Goal: Find contact information: Find contact information

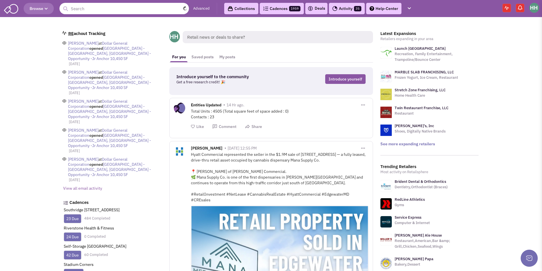
click at [111, 7] on input "text" at bounding box center [123, 8] width 129 height 11
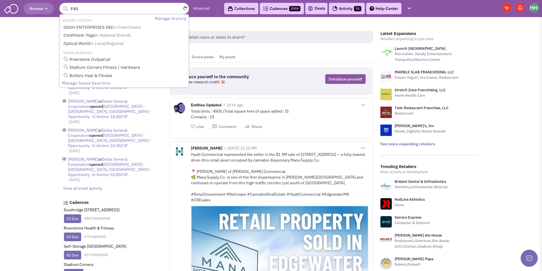
type input "F45"
click at [61, 5] on button "submit" at bounding box center [65, 9] width 9 height 9
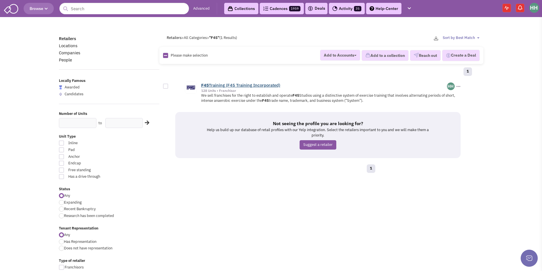
click at [240, 86] on link "F45 Training (F45 Training Incorporated)" at bounding box center [240, 85] width 79 height 5
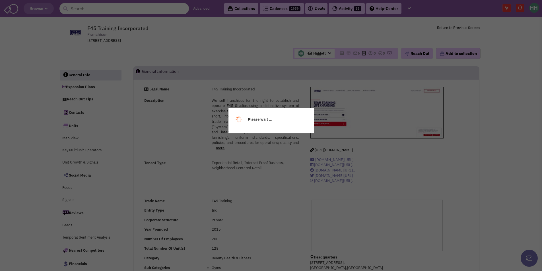
select select
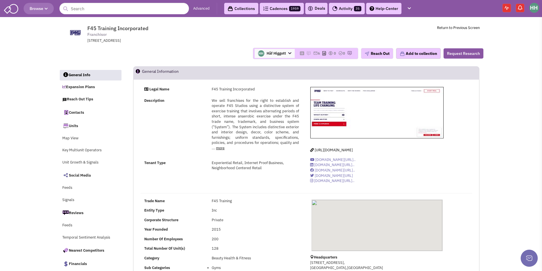
select select
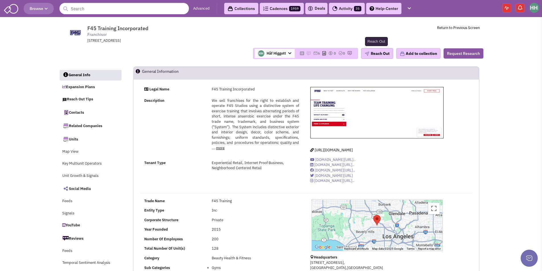
click at [375, 55] on button "Reach Out" at bounding box center [377, 53] width 32 height 11
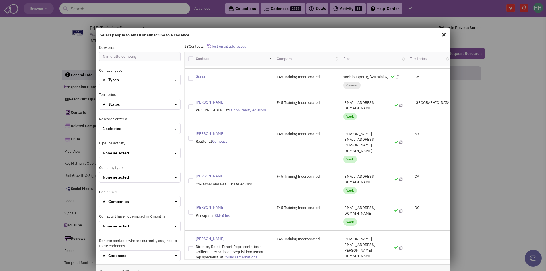
scroll to position [190, 0]
click at [399, 246] on icon at bounding box center [400, 248] width 3 height 4
drag, startPoint x: 382, startPoint y: 179, endPoint x: 339, endPoint y: 178, distance: 43.0
click at [343, 236] on p "kyle.mahoney@colliers.com" at bounding box center [372, 247] width 59 height 23
copy p "kyle.mahoney@colliers.com"
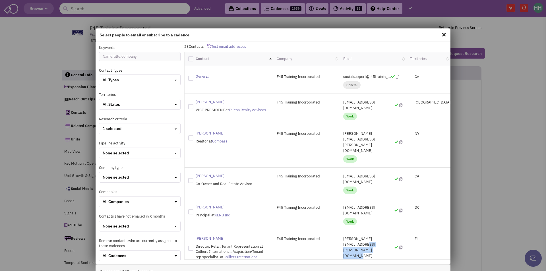
drag, startPoint x: 384, startPoint y: 240, endPoint x: 339, endPoint y: 238, distance: 44.7
copy p "northbeach@f45training.co"
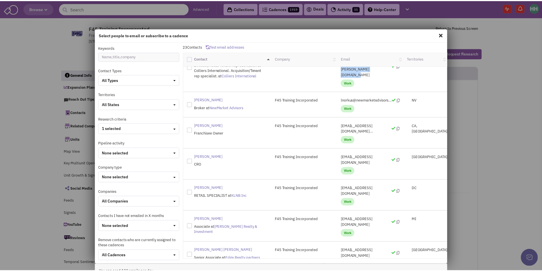
scroll to position [427, 0]
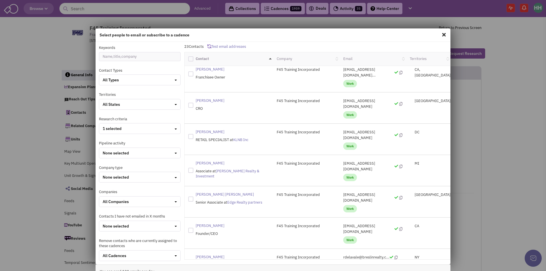
click at [500, 128] on div "Select people to email or subscribe to a cadence Keywords Contact Types All Typ…" at bounding box center [273, 135] width 546 height 271
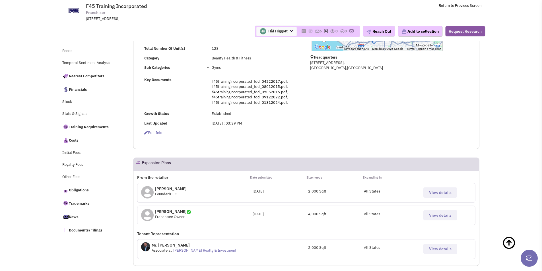
scroll to position [171, 0]
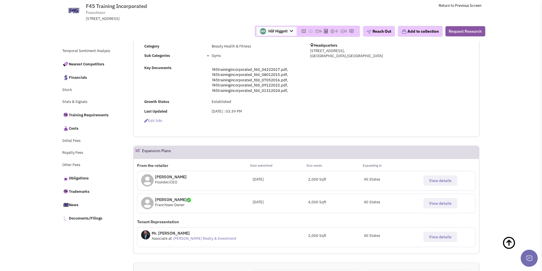
click at [439, 181] on span "View details" at bounding box center [440, 180] width 22 height 5
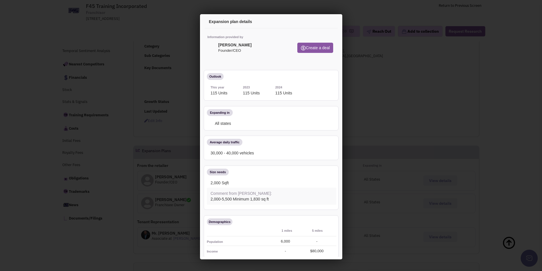
scroll to position [0, 0]
click at [324, 22] on icon at bounding box center [328, 23] width 12 height 14
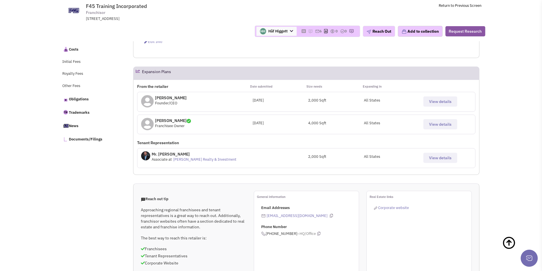
scroll to position [256, 0]
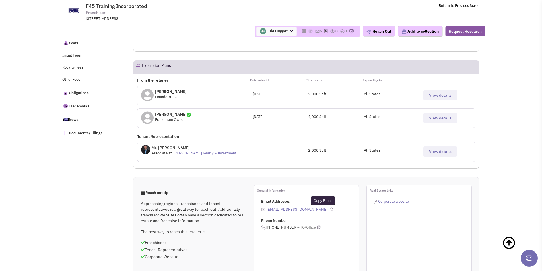
click at [330, 209] on icon at bounding box center [331, 210] width 3 height 4
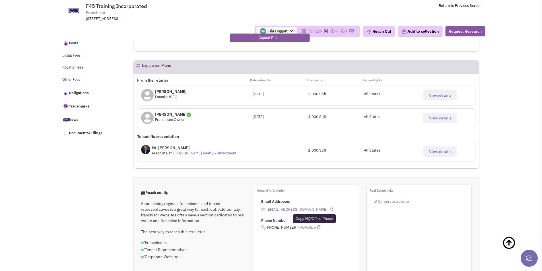
click at [317, 227] on icon at bounding box center [318, 228] width 3 height 4
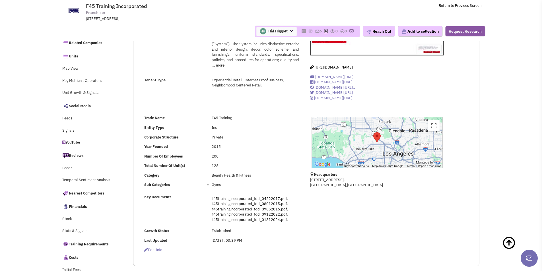
scroll to position [0, 0]
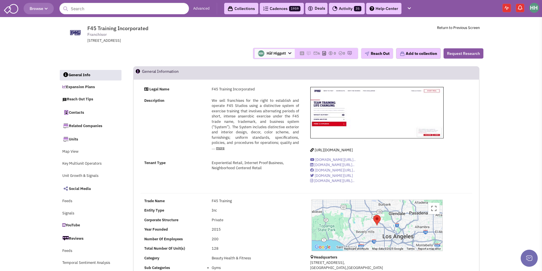
click at [46, 11] on span "Browse" at bounding box center [39, 8] width 18 height 5
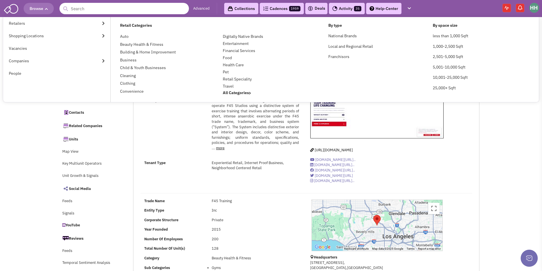
click at [82, 9] on input "text" at bounding box center [123, 8] width 129 height 11
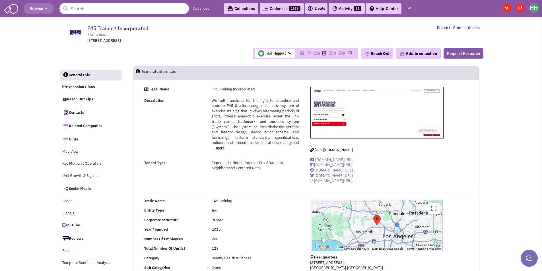
click at [39, 8] on span "Browse" at bounding box center [39, 8] width 18 height 5
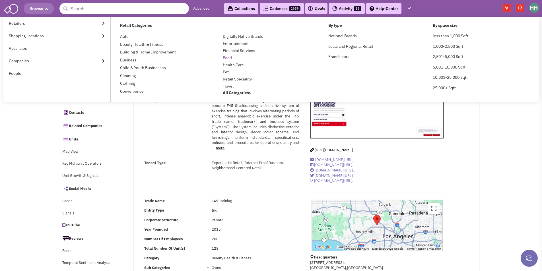
click at [229, 58] on link "Food" at bounding box center [227, 57] width 9 height 5
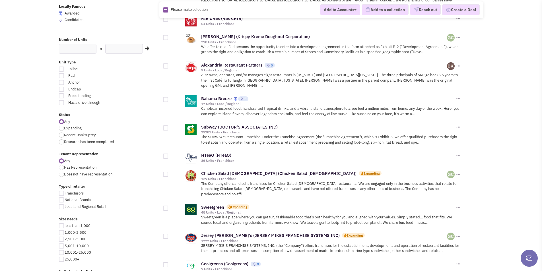
scroll to position [114, 0]
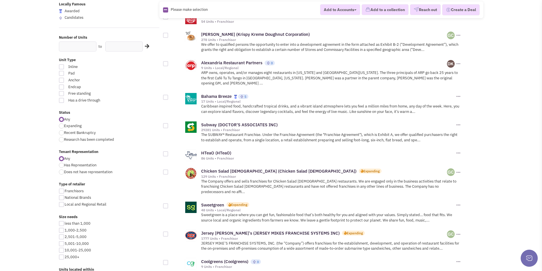
click at [60, 73] on div at bounding box center [61, 73] width 5 height 5
click at [128, 73] on input "Pad" at bounding box center [130, 74] width 4 height 4
checkbox input "true"
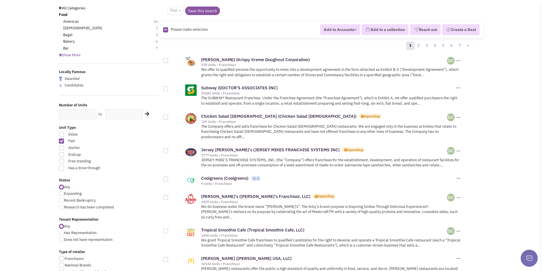
scroll to position [57, 0]
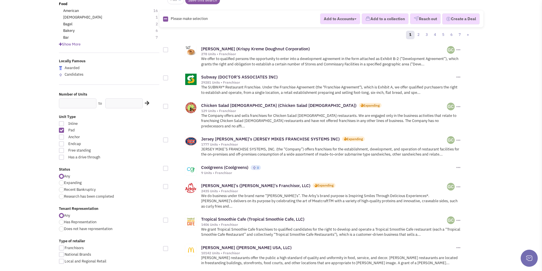
click at [61, 123] on div at bounding box center [61, 123] width 5 height 5
click at [128, 123] on input "Inline" at bounding box center [130, 124] width 4 height 4
checkbox input "true"
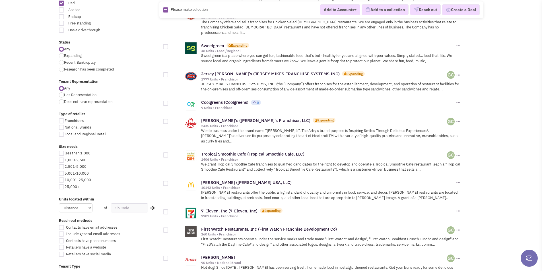
scroll to position [199, 0]
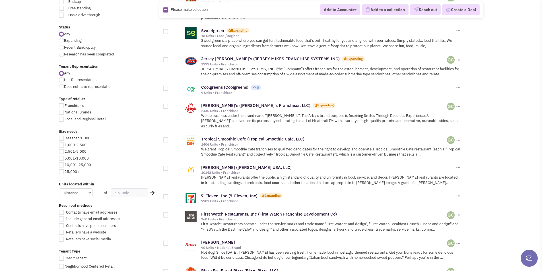
click at [61, 146] on div at bounding box center [61, 145] width 5 height 5
click at [65, 146] on input "1,000-2,500" at bounding box center [67, 146] width 4 height 4
checkbox input "true"
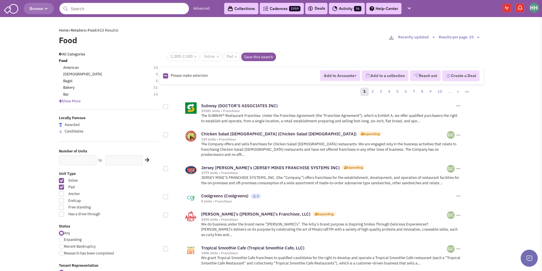
click at [63, 193] on div at bounding box center [61, 193] width 5 height 5
click at [128, 193] on input "Anchor" at bounding box center [130, 195] width 4 height 4
checkbox input "true"
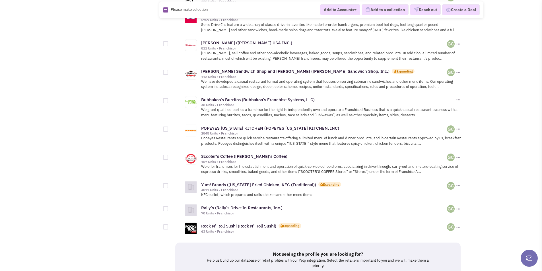
scroll to position [541, 0]
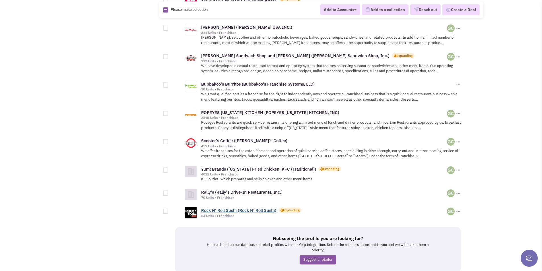
click at [248, 208] on link "Rock N' Roll Sushi (Rock N' Roll Sushi)" at bounding box center [238, 210] width 75 height 5
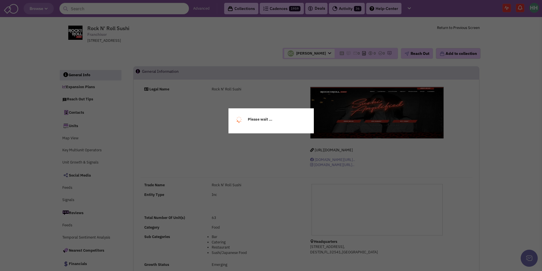
select select
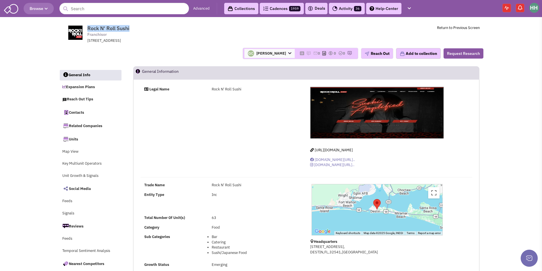
drag, startPoint x: 88, startPoint y: 25, endPoint x: 128, endPoint y: 28, distance: 40.5
click at [132, 26] on span "Rock N' Roll Sushi Franchisor 4421 Commons Dr E B108, DESTIN, FL, 32541" at bounding box center [164, 34] width 143 height 18
copy span "Rock N' Roll Sushi"
click at [383, 54] on button "Reach Out" at bounding box center [377, 53] width 32 height 11
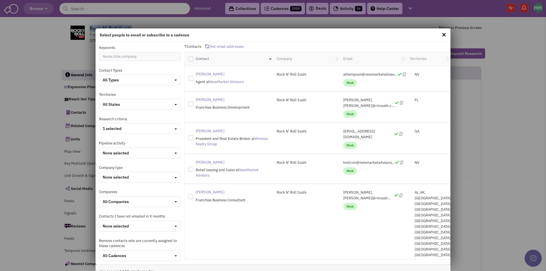
drag, startPoint x: 338, startPoint y: 100, endPoint x: 382, endPoint y: 102, distance: 44.2
click at [382, 102] on p "Chris.kramolis@rnrsushi.c..." at bounding box center [372, 102] width 59 height 11
copy p "Chris.kramolis@rnrsushi.c."
click at [440, 34] on span at bounding box center [443, 34] width 7 height 9
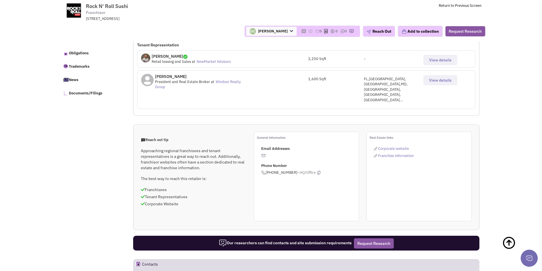
scroll to position [285, 0]
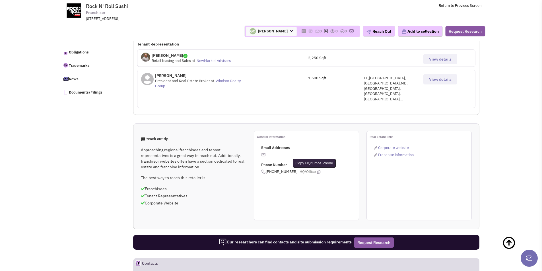
click at [317, 170] on icon at bounding box center [318, 172] width 3 height 4
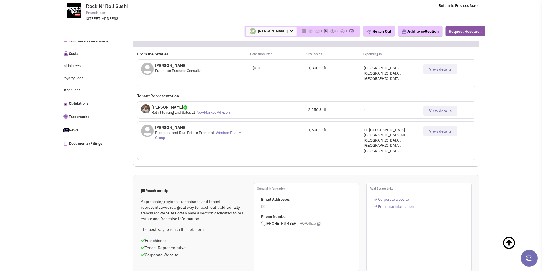
scroll to position [114, 0]
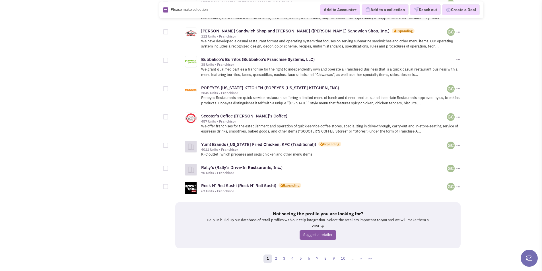
scroll to position [572, 0]
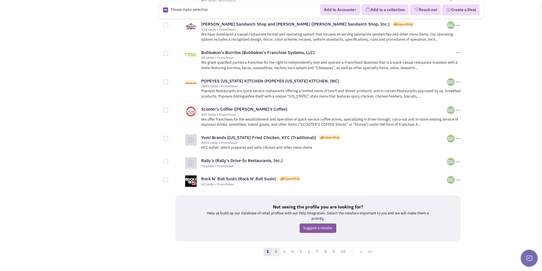
click at [276, 248] on link "2" at bounding box center [276, 252] width 9 height 9
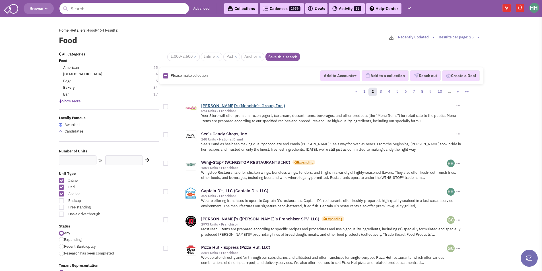
click at [240, 104] on link "Menchie's (Menchie's Group, Inc.)" at bounding box center [243, 105] width 84 height 5
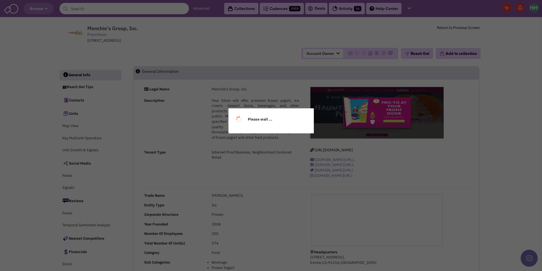
select select
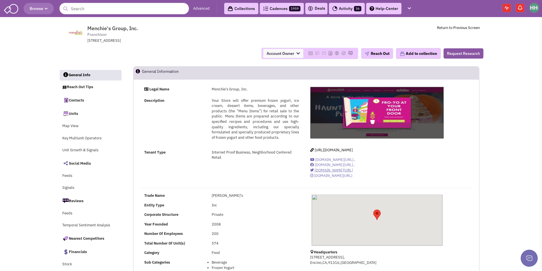
select select
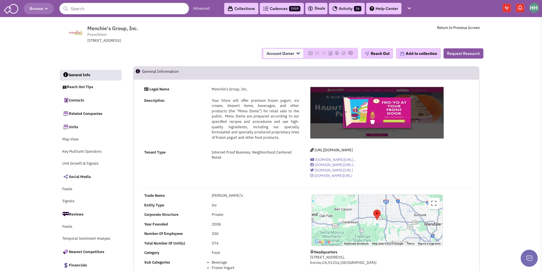
click at [278, 55] on span "Account Owner" at bounding box center [283, 53] width 40 height 9
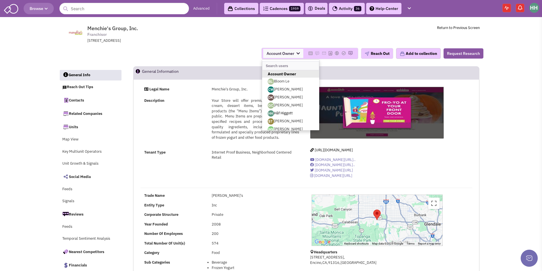
click at [284, 113] on link "Hâf Higgott" at bounding box center [290, 114] width 57 height 8
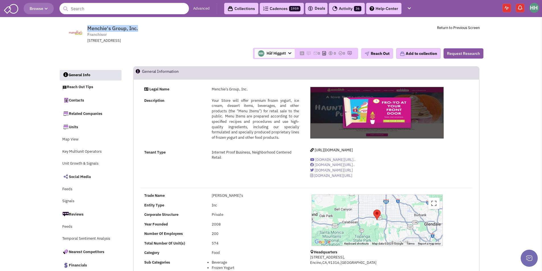
drag, startPoint x: 89, startPoint y: 27, endPoint x: 138, endPoint y: 27, distance: 48.6
click at [138, 27] on span "Menchie's Group, Inc." at bounding box center [112, 28] width 51 height 7
copy span "Menchie's Group, Inc."
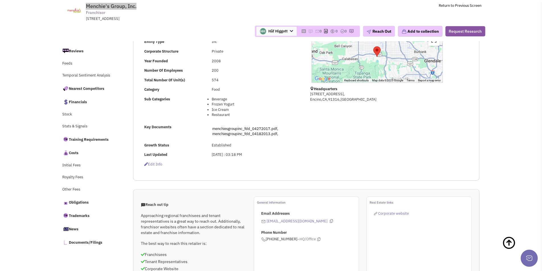
scroll to position [171, 0]
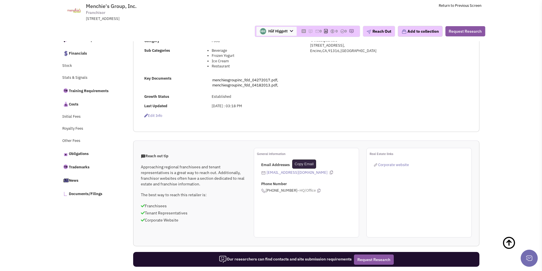
click at [330, 174] on icon at bounding box center [331, 173] width 3 height 4
click at [317, 190] on icon at bounding box center [318, 191] width 3 height 4
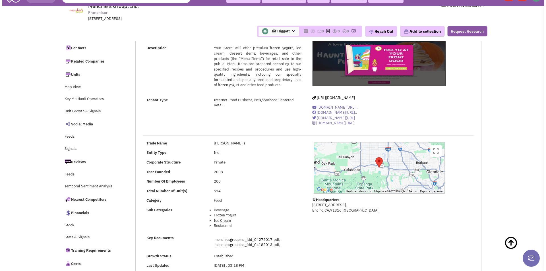
scroll to position [0, 0]
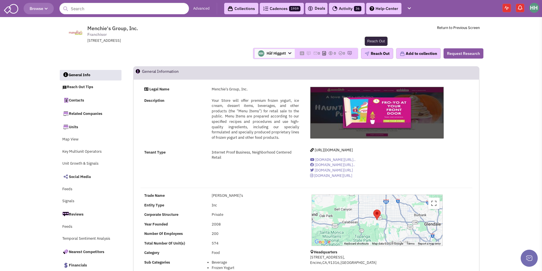
click at [384, 55] on button "Reach Out" at bounding box center [377, 53] width 32 height 11
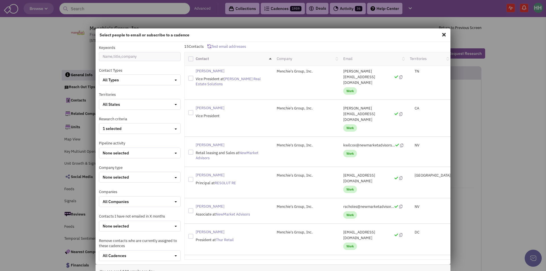
scroll to position [204, 0]
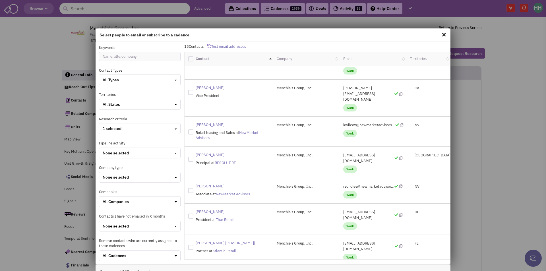
drag, startPoint x: 379, startPoint y: 191, endPoint x: 342, endPoint y: 191, distance: 37.0
click at [340, 241] on div "sjbell@atlanticretail.com Work" at bounding box center [373, 251] width 67 height 20
copy p "sjbell@atlanticretail.com"
drag, startPoint x: 43, startPoint y: 61, endPoint x: 41, endPoint y: 49, distance: 12.2
click at [43, 61] on div "Select people to email or subscribe to a cadence Keywords Contact Types All Typ…" at bounding box center [273, 135] width 546 height 271
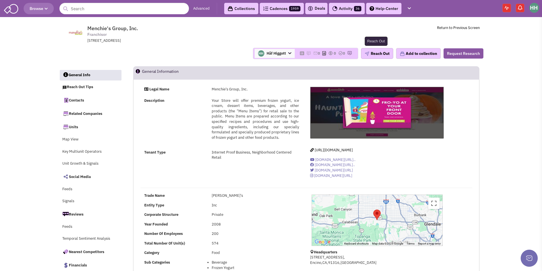
click at [380, 52] on button "Reach Out" at bounding box center [377, 53] width 32 height 11
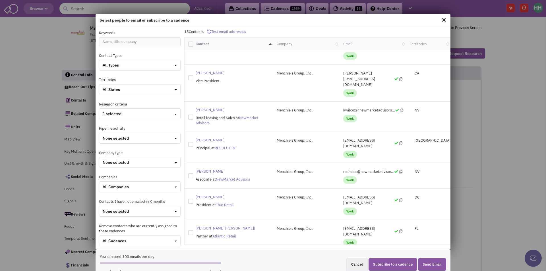
scroll to position [23, 0]
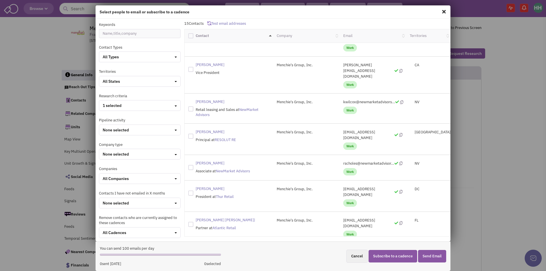
click at [456, 71] on div "Select people to email or subscribe to a cadence Keywords Contact Types All Typ…" at bounding box center [273, 135] width 546 height 271
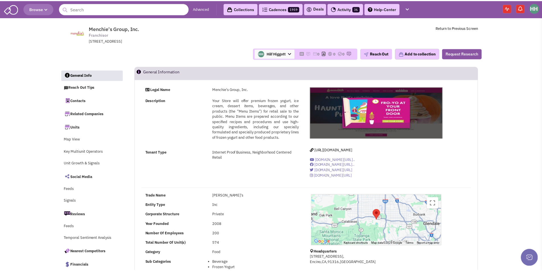
scroll to position [2, 0]
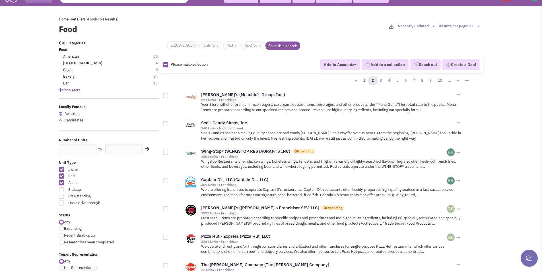
scroll to position [28, 0]
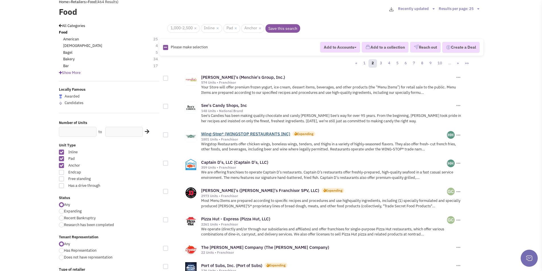
click at [233, 134] on link "Wing-Stop® (WINGSTOP RESTAURANTS INC)" at bounding box center [245, 133] width 89 height 5
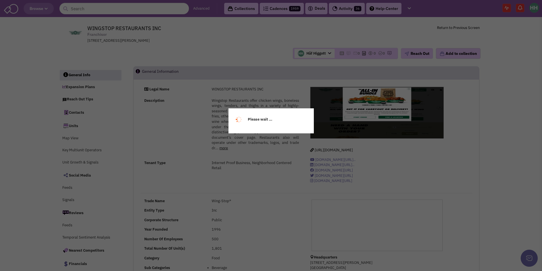
select select
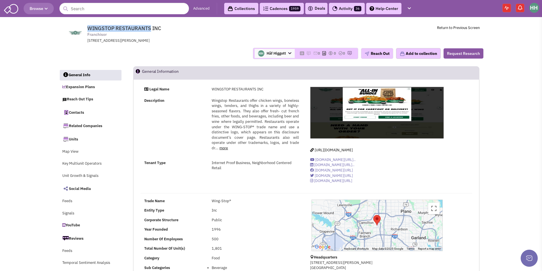
drag, startPoint x: 88, startPoint y: 27, endPoint x: 149, endPoint y: 25, distance: 61.5
click at [149, 25] on span "WINGSTOP RESTAURANTS INC" at bounding box center [124, 28] width 74 height 7
copy span "WINGSTOP RESTAURANTS"
